Goal: Navigation & Orientation: Find specific page/section

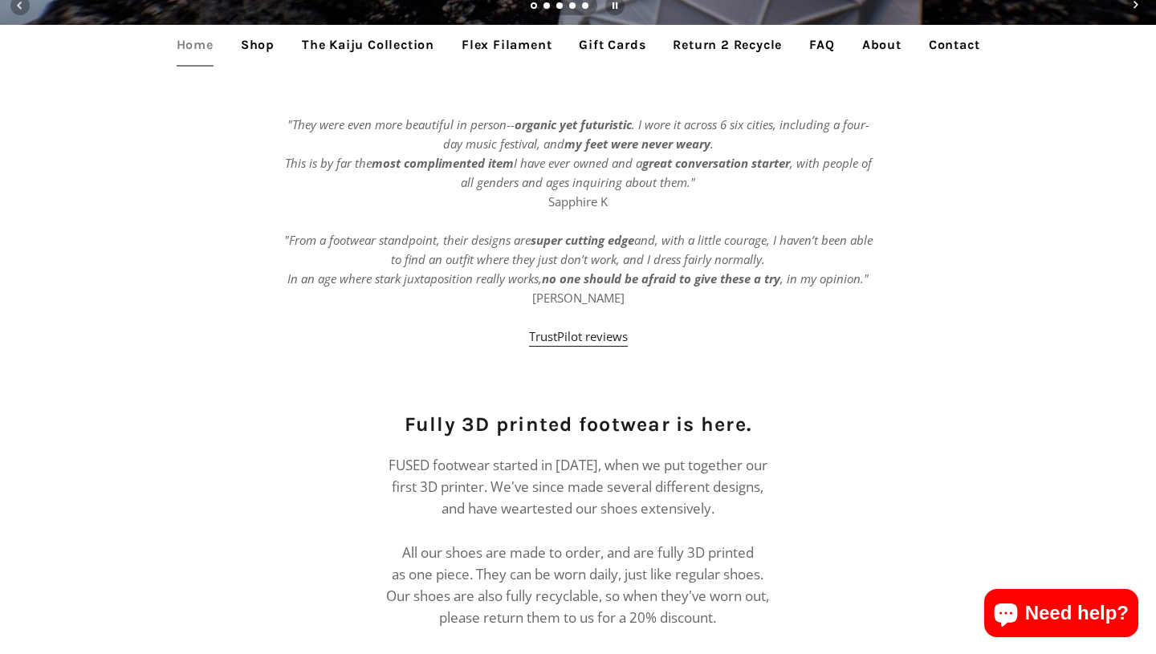
scroll to position [595, 0]
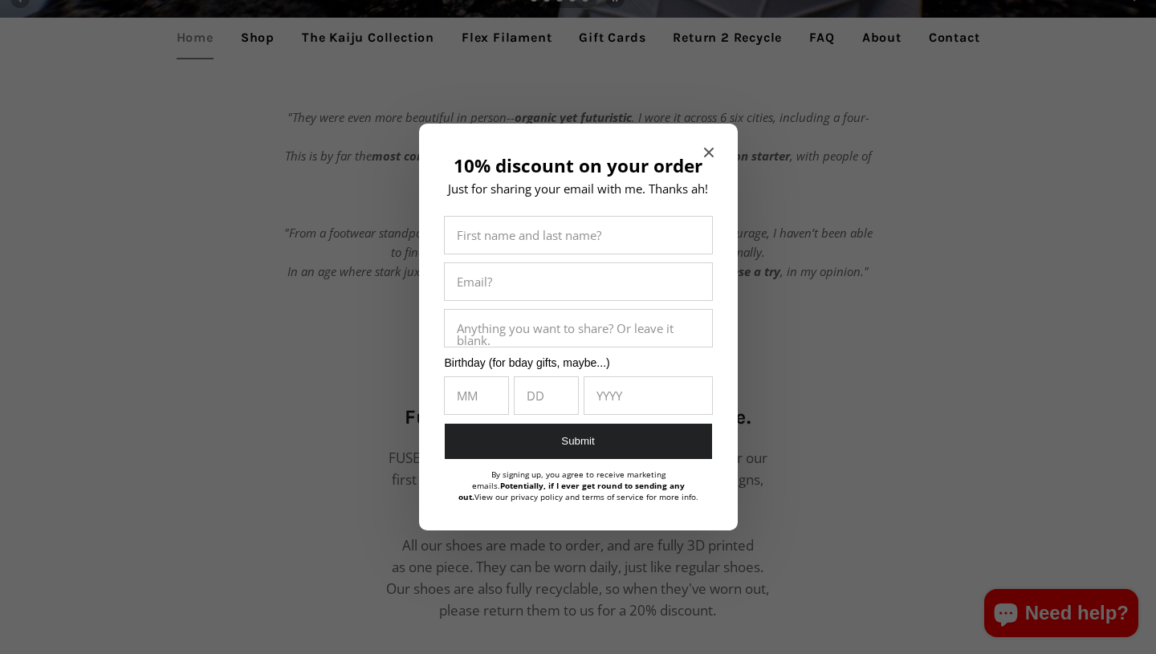
click at [702, 148] on div "10% discount on your order Just for sharing your email with me. Thanks ah! Firs…" at bounding box center [578, 328] width 319 height 408
click at [706, 150] on icon "Close modal" at bounding box center [708, 153] width 10 height 10
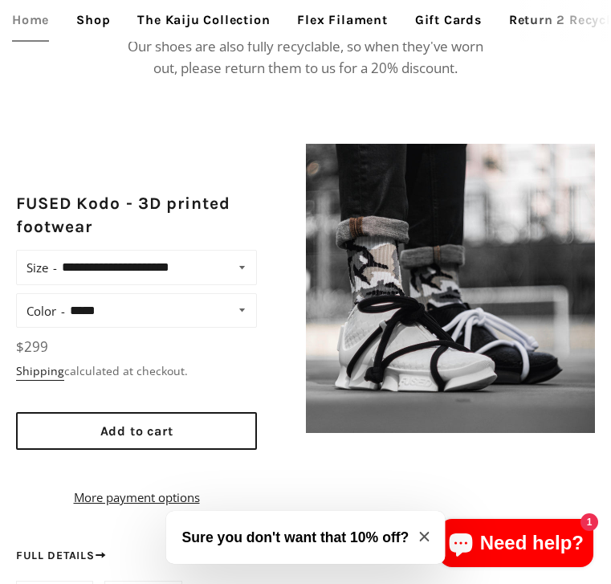
scroll to position [843, 0]
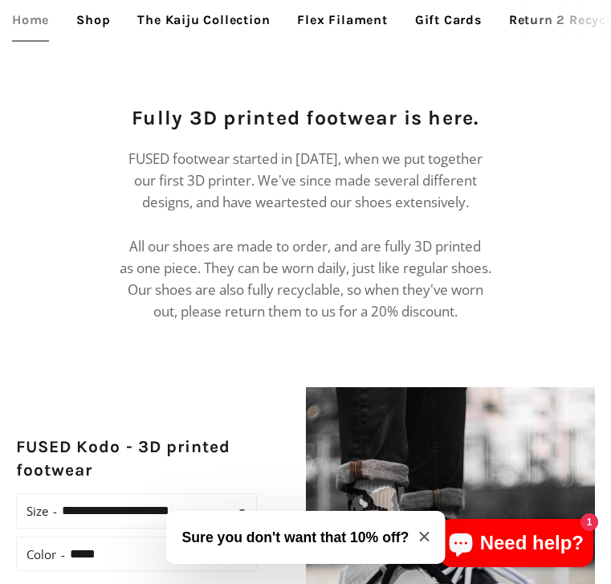
click at [332, 20] on link "Flex Filament" at bounding box center [342, 20] width 114 height 40
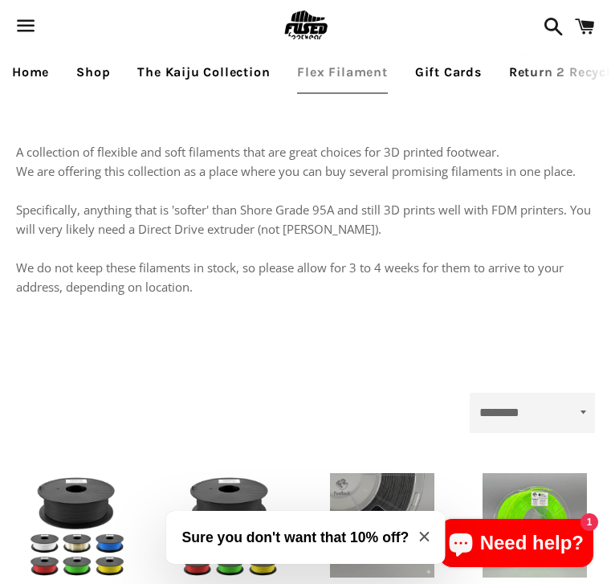
click at [31, 70] on link "Home" at bounding box center [30, 72] width 61 height 40
